Goal: Task Accomplishment & Management: Use online tool/utility

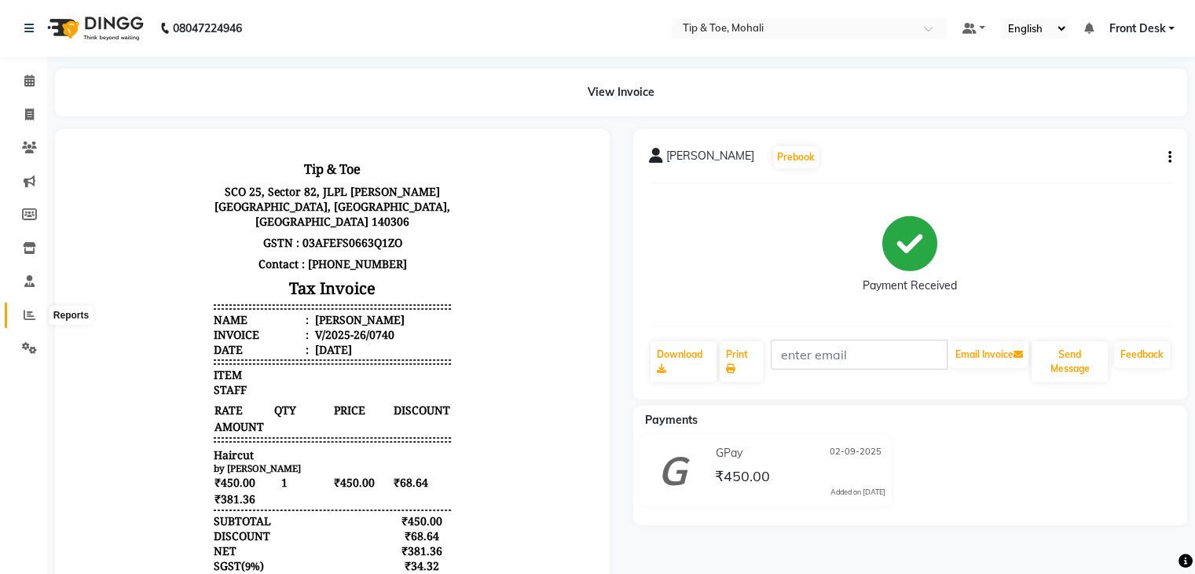
click at [31, 316] on icon at bounding box center [30, 315] width 12 height 12
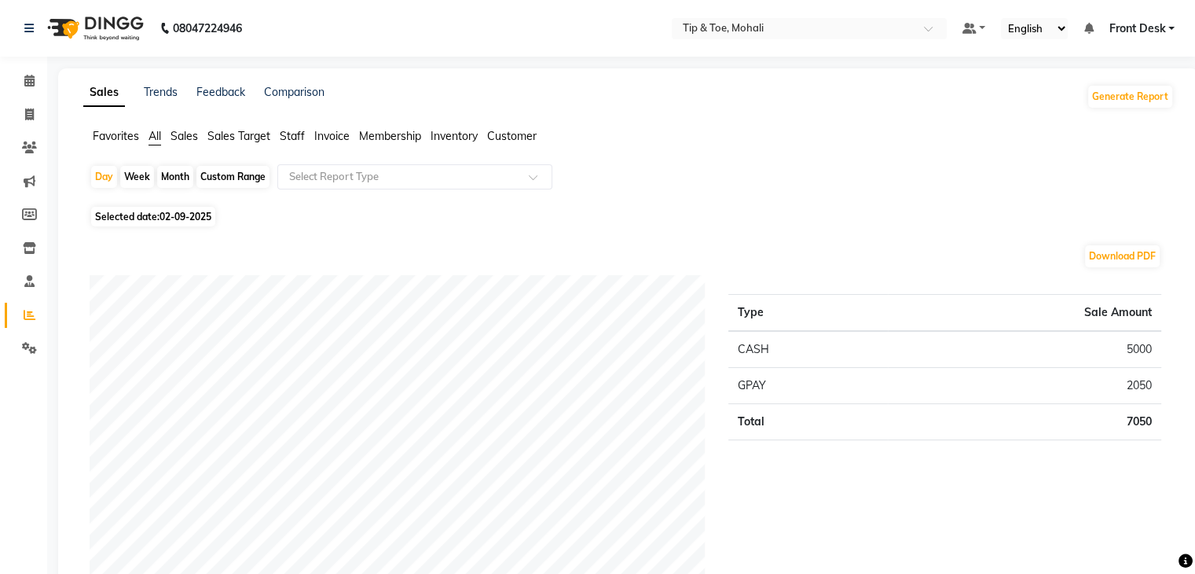
click at [292, 136] on span "Staff" at bounding box center [292, 136] width 25 height 14
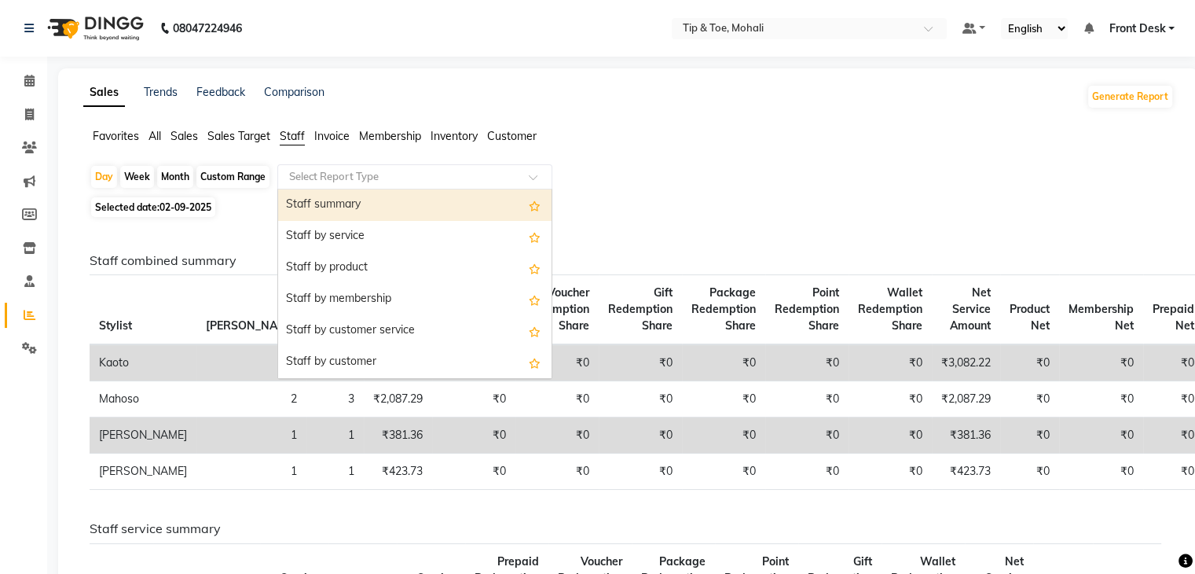
click at [308, 175] on input "text" at bounding box center [399, 177] width 226 height 16
click at [315, 205] on div "Staff summary" at bounding box center [414, 204] width 273 height 31
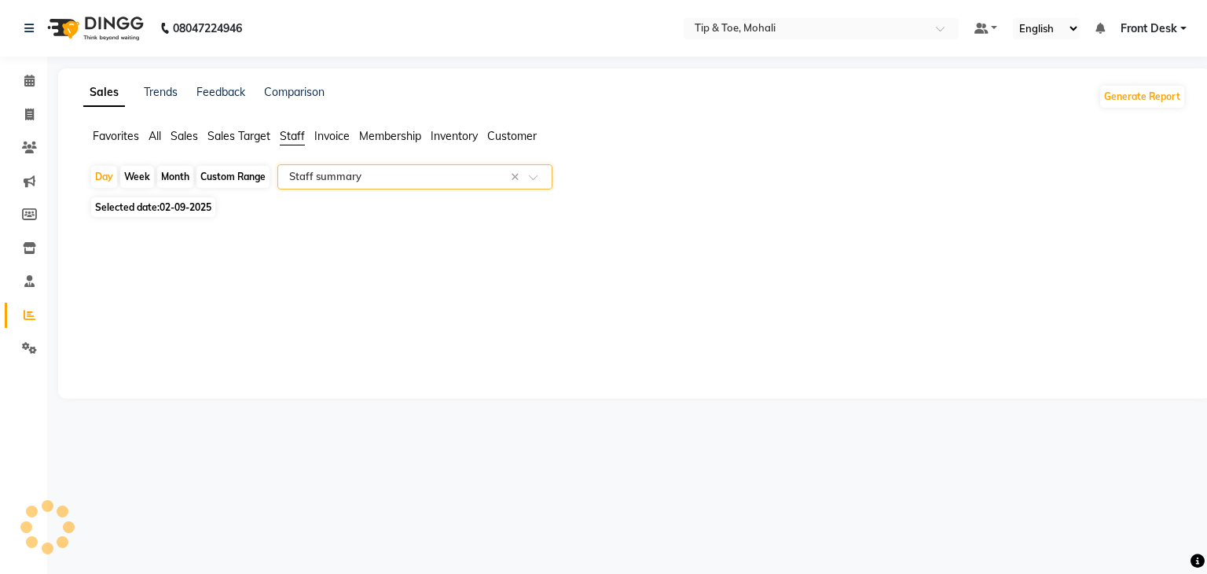
select select "full_report"
select select "pdf"
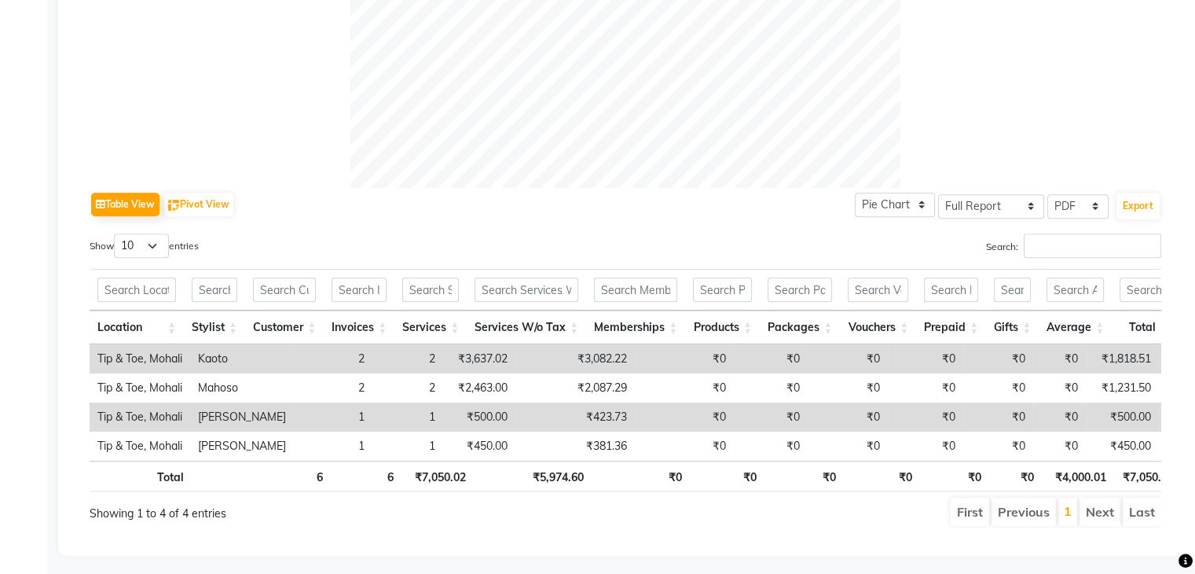
scroll to position [644, 0]
